Goal: Task Accomplishment & Management: Use online tool/utility

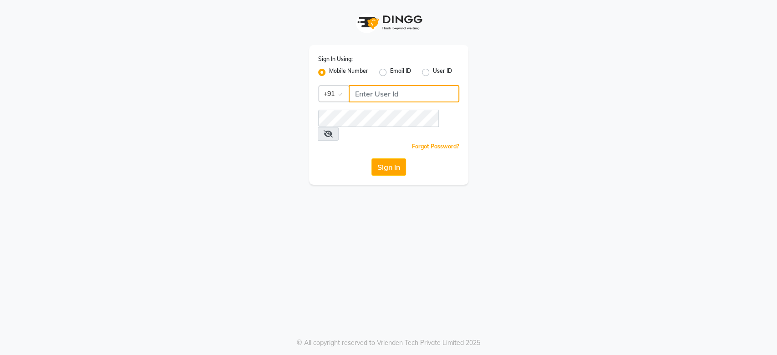
click at [366, 94] on input "Username" at bounding box center [404, 93] width 111 height 17
type input "8605665566"
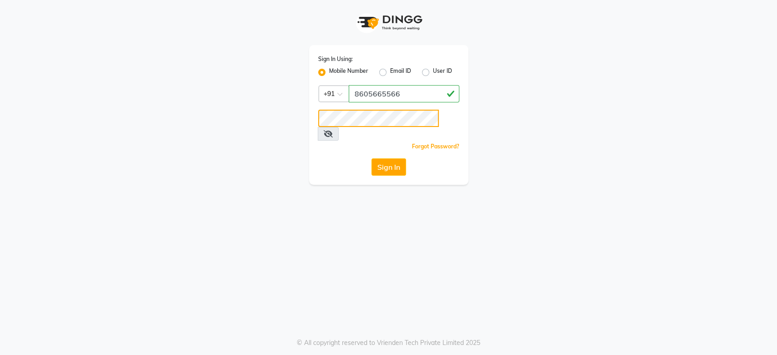
click at [371, 158] on button "Sign In" at bounding box center [388, 166] width 35 height 17
